Goal: Information Seeking & Learning: Learn about a topic

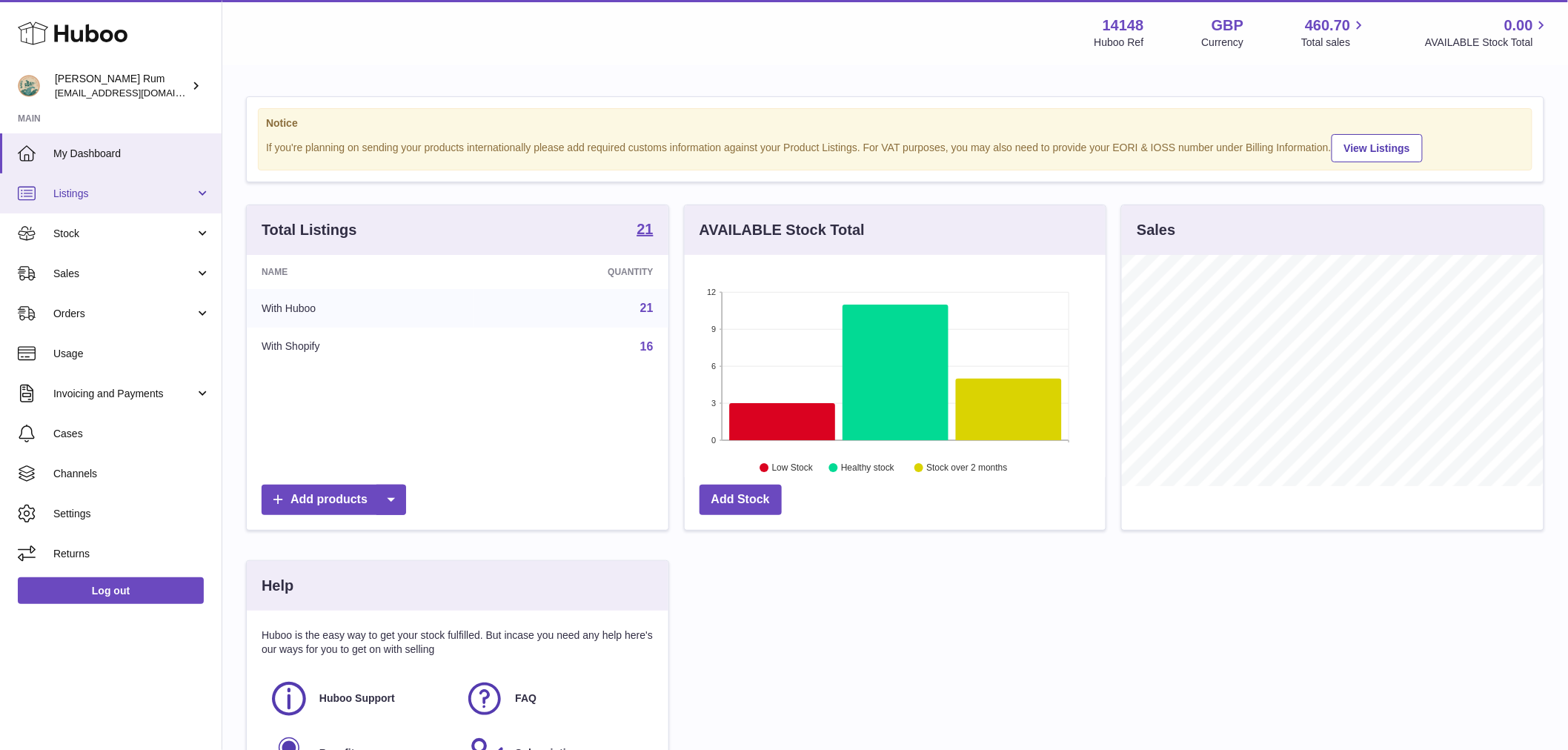
scroll to position [231, 421]
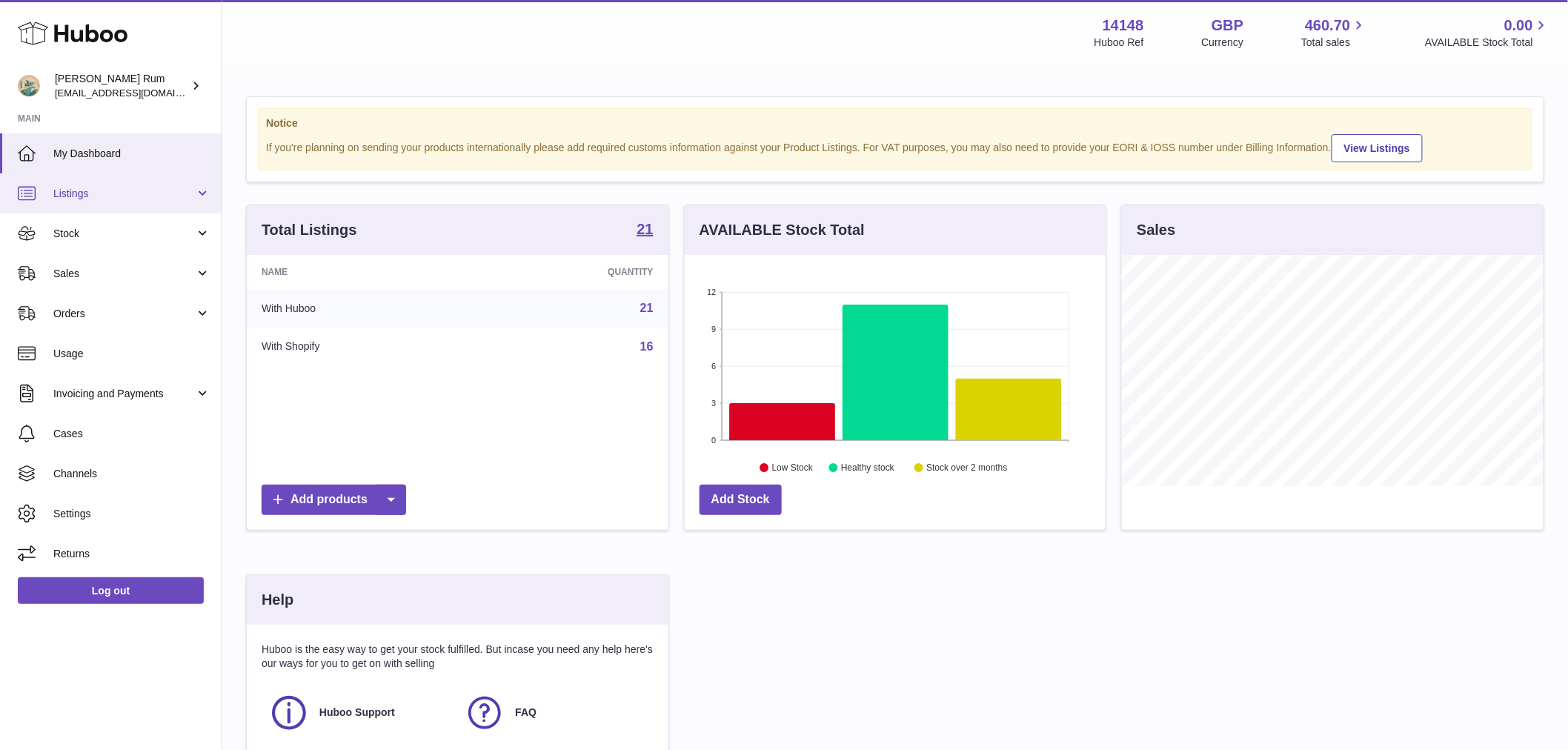
click at [82, 198] on span "Listings" at bounding box center [124, 194] width 142 height 14
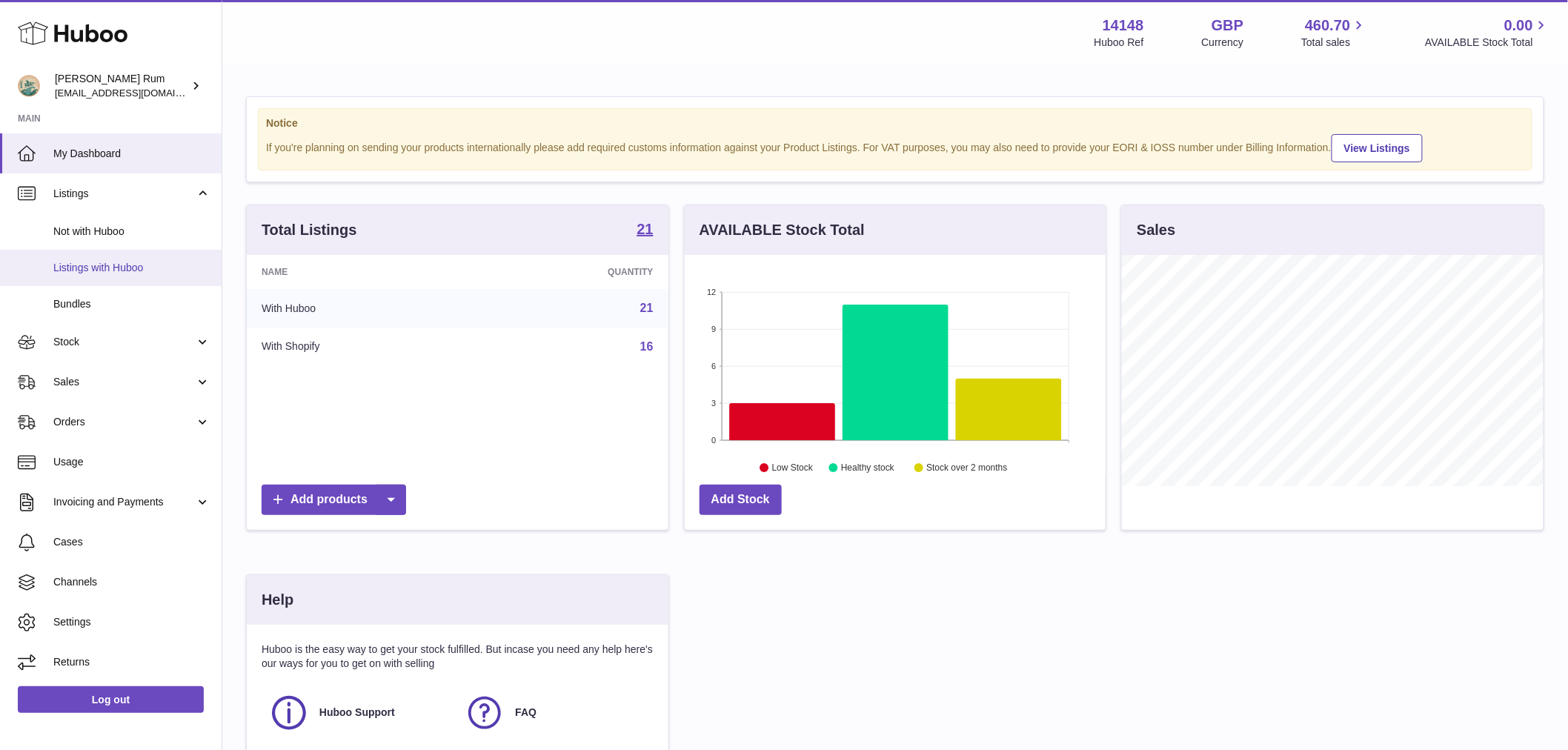
click at [107, 261] on span "Listings with Huboo" at bounding box center [132, 268] width 157 height 14
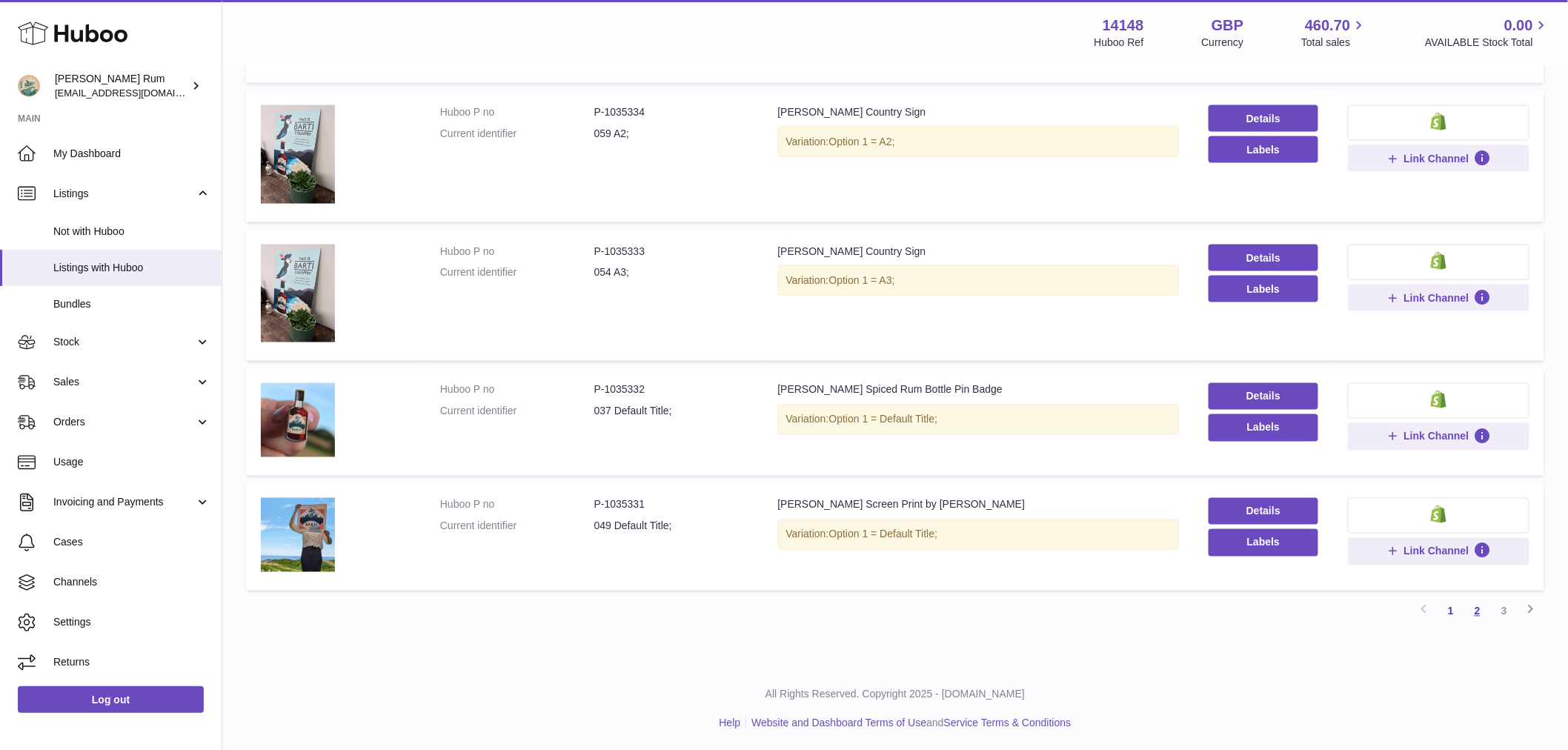
click at [1480, 606] on link "2" at bounding box center [1478, 611] width 26 height 26
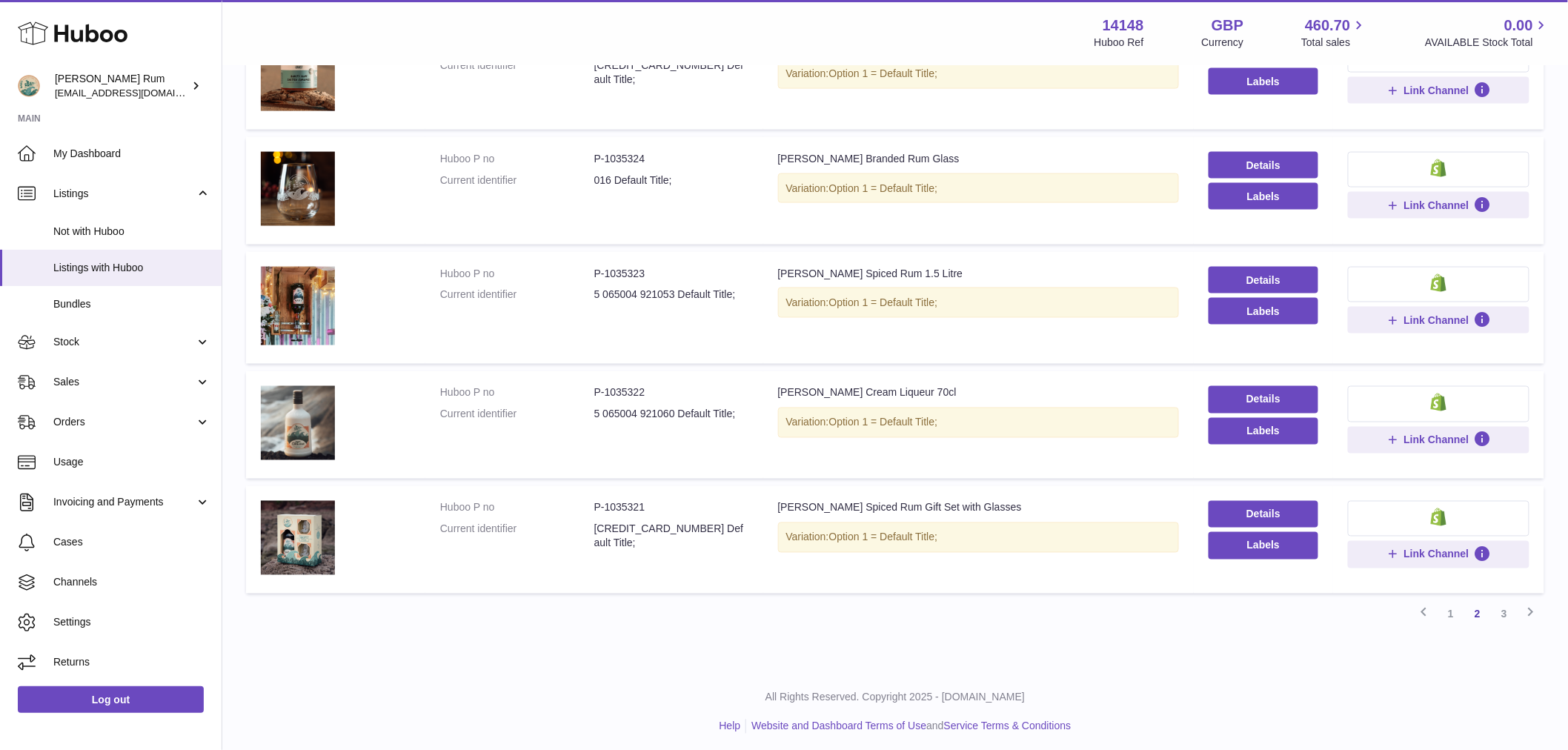
scroll to position [817, 0]
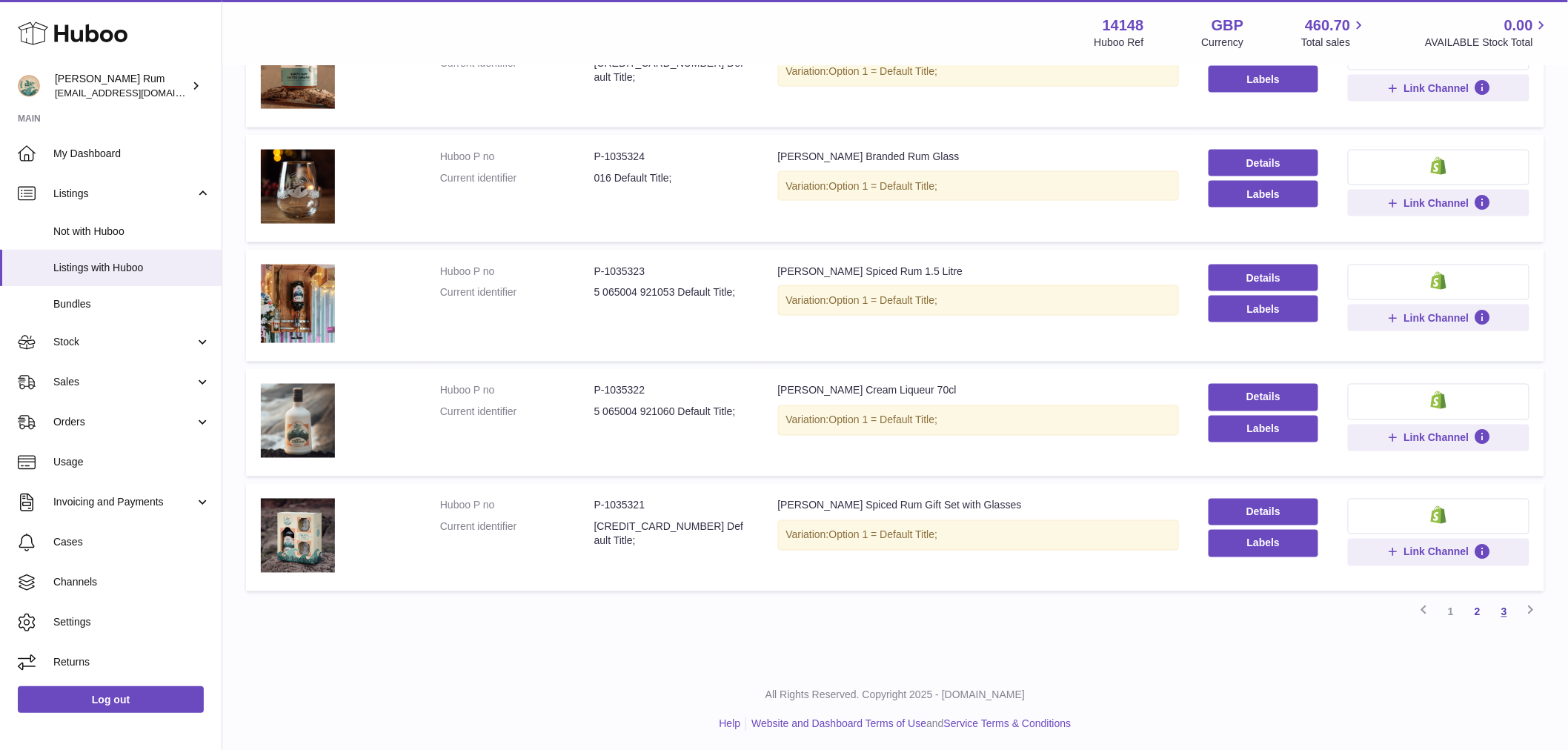
click at [1502, 613] on link "3" at bounding box center [1504, 612] width 26 height 26
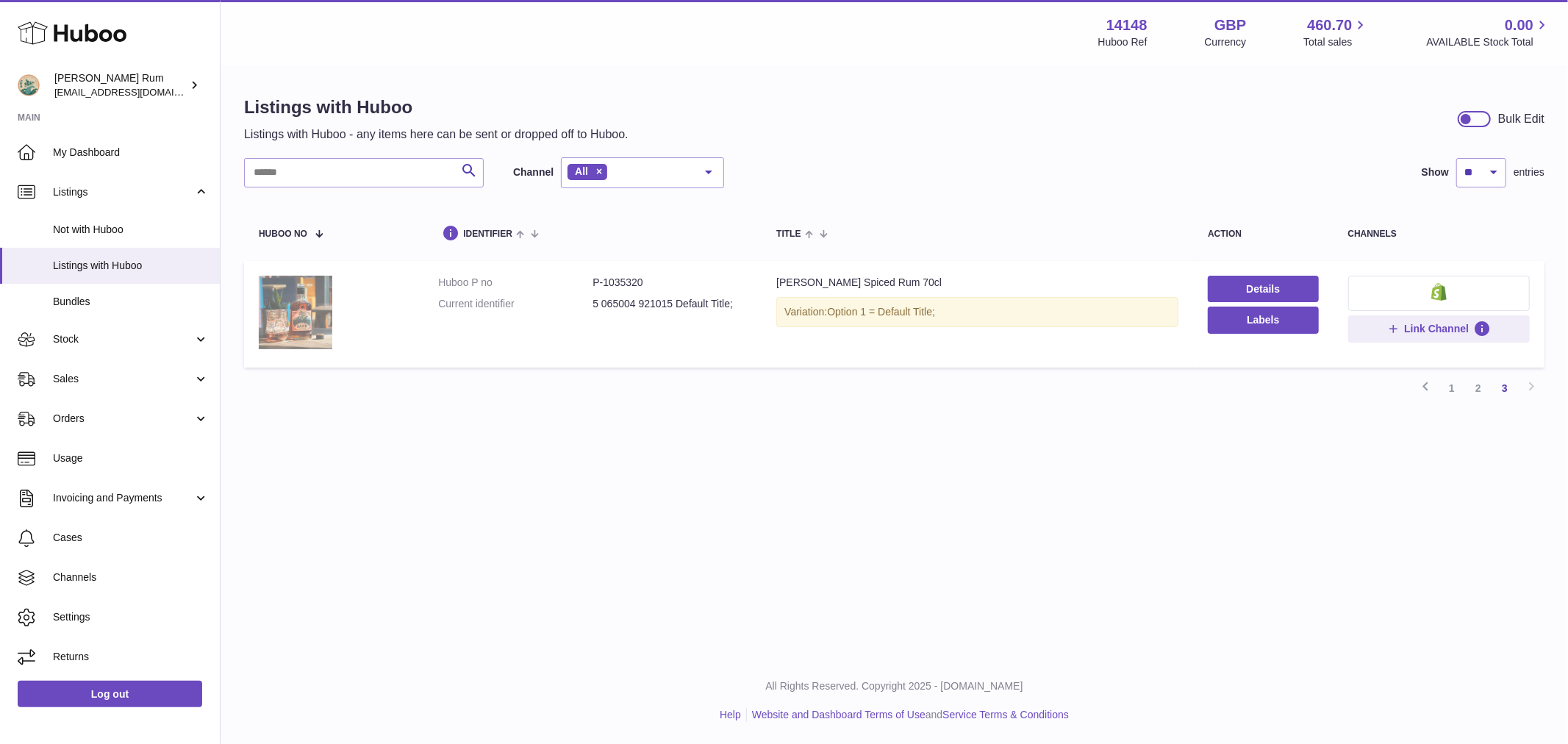
click at [313, 306] on img at bounding box center [295, 312] width 74 height 74
click at [1479, 383] on link "2" at bounding box center [1477, 387] width 26 height 26
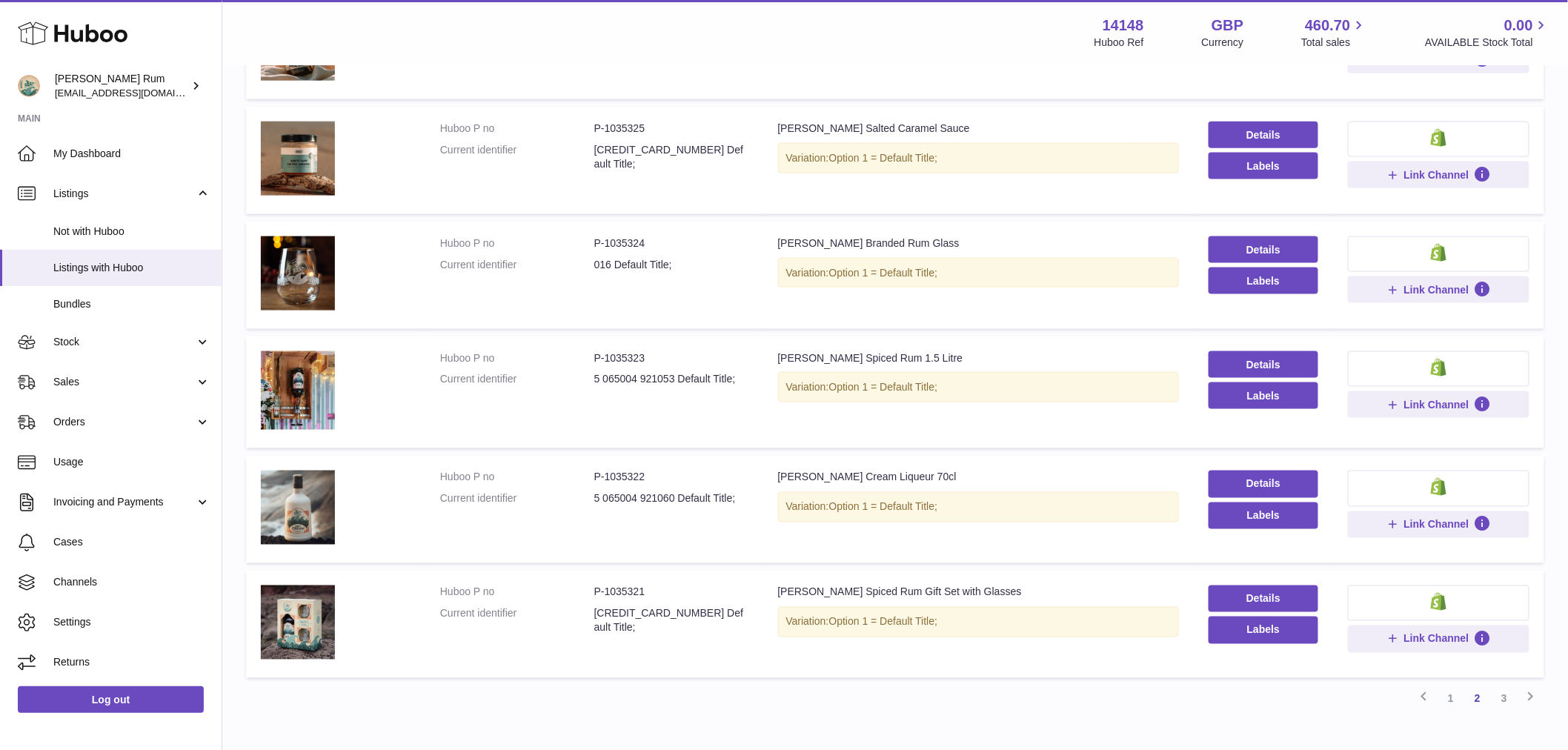
scroll to position [741, 0]
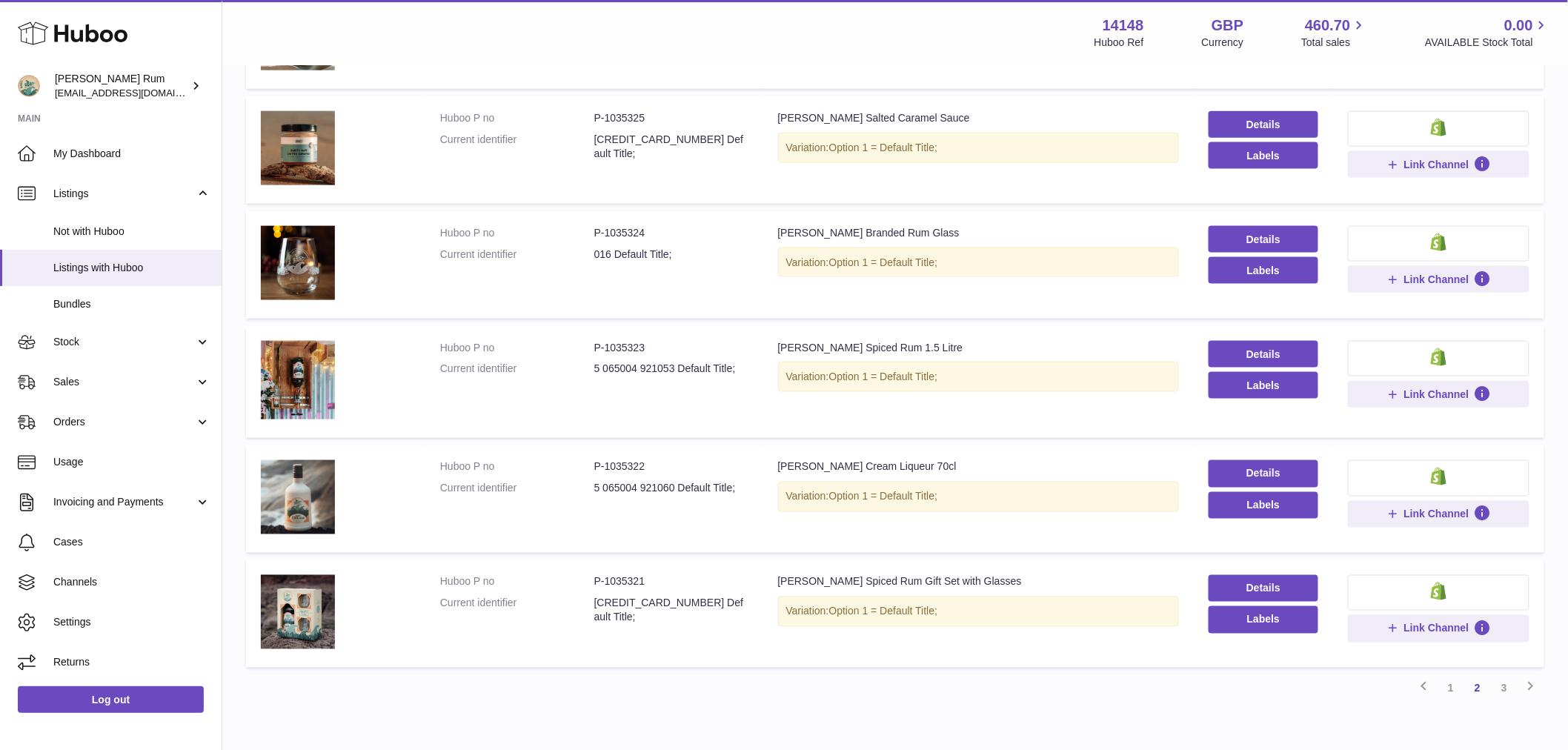
click at [877, 341] on div "Barti Spiced Rum 1.5 Litre" at bounding box center [978, 348] width 401 height 14
click at [1247, 345] on link "Details" at bounding box center [1264, 354] width 110 height 26
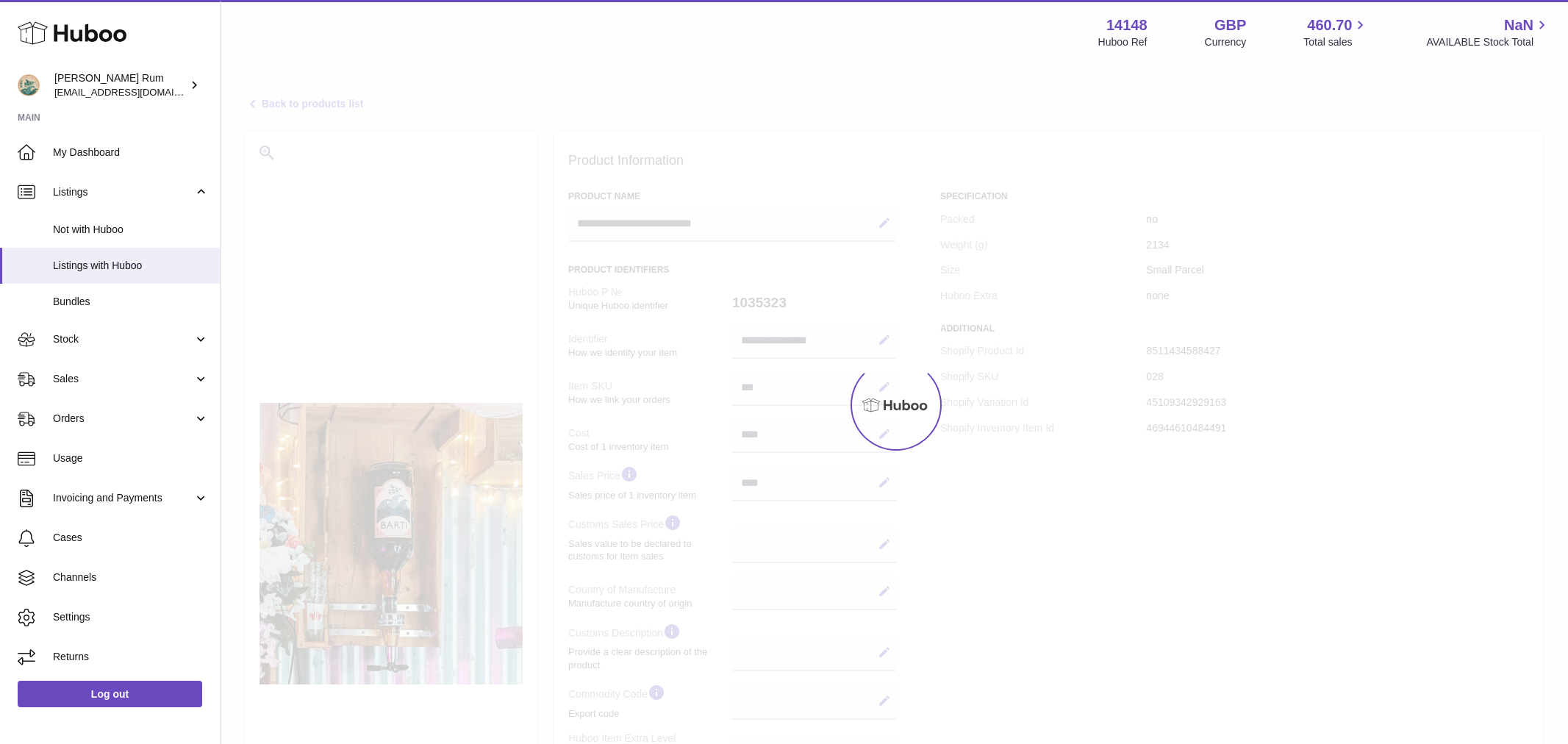
select select
select select "****"
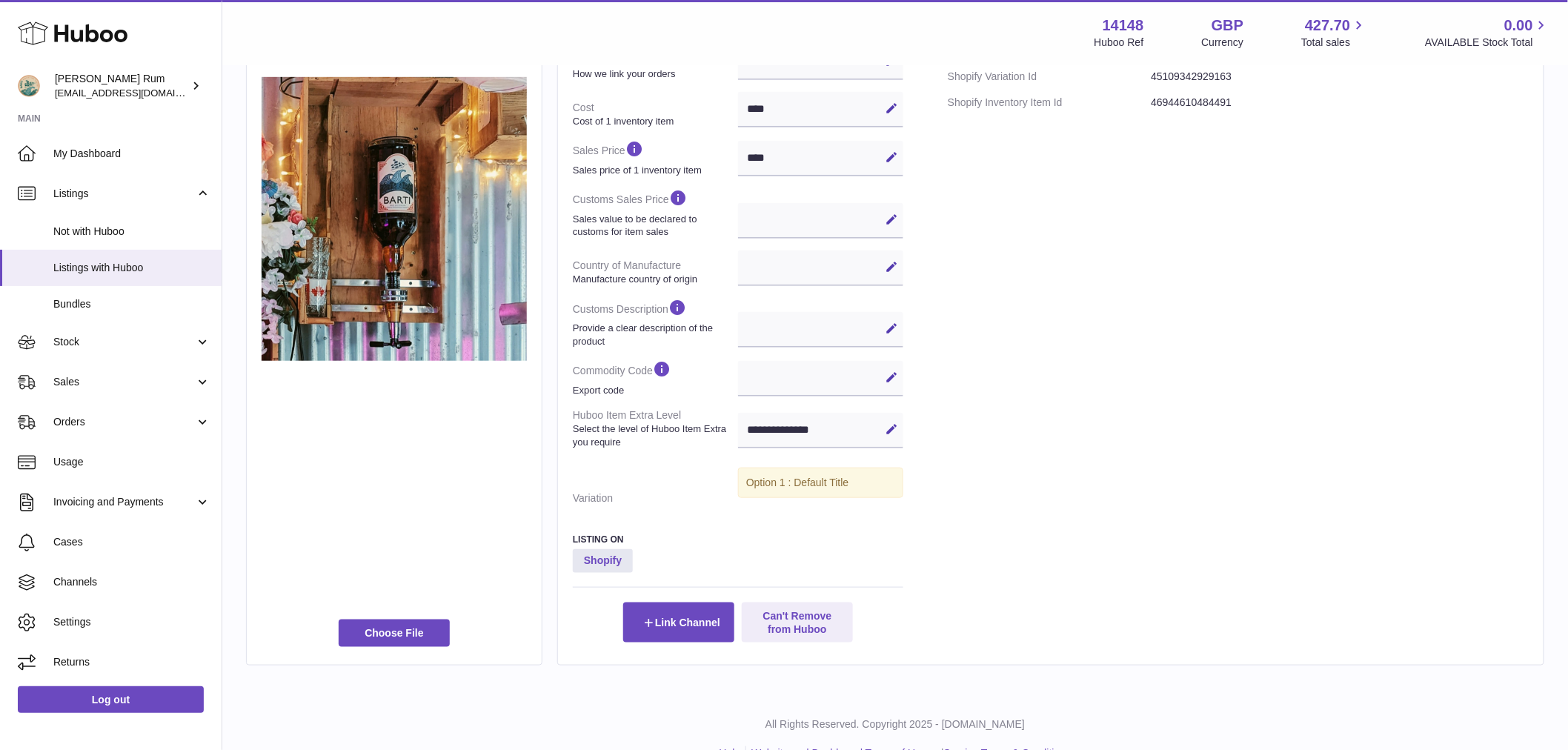
click at [1159, 507] on div "Specification Packed no Weight (g) 2134 Size Small Parcel Huboo Extra none Addi…" at bounding box center [1238, 253] width 581 height 780
